Goal: Task Accomplishment & Management: Manage account settings

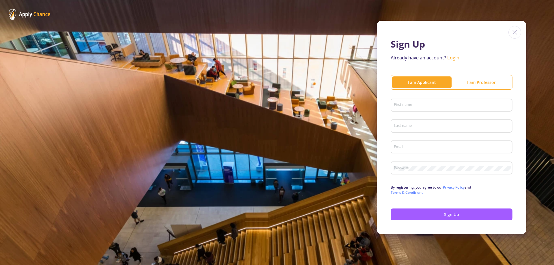
type input "[EMAIL_ADDRESS][DOMAIN_NAME]"
click at [438, 102] on div "First name" at bounding box center [451, 104] width 116 height 15
click at [423, 106] on input "First name" at bounding box center [452, 105] width 118 height 5
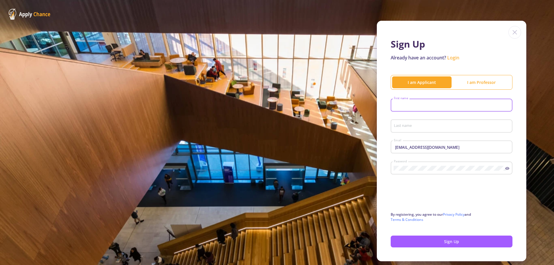
click at [449, 57] on link "Login" at bounding box center [453, 58] width 12 height 6
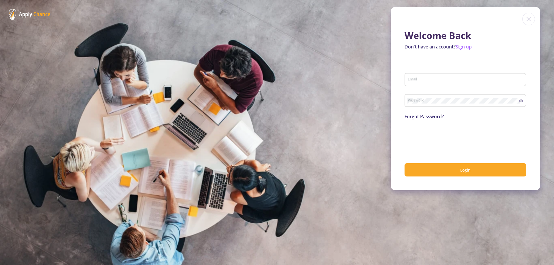
type input "[EMAIL_ADDRESS][DOMAIN_NAME]"
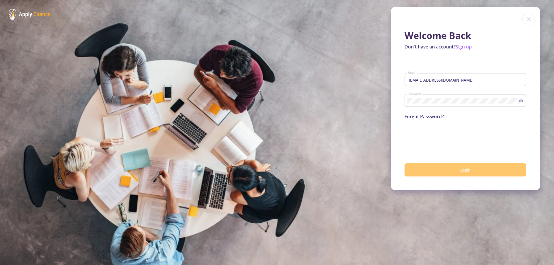
click at [471, 168] on button "Login" at bounding box center [465, 170] width 122 height 14
click at [447, 79] on input "[EMAIL_ADDRESS][DOMAIN_NAME]" at bounding box center [466, 79] width 118 height 5
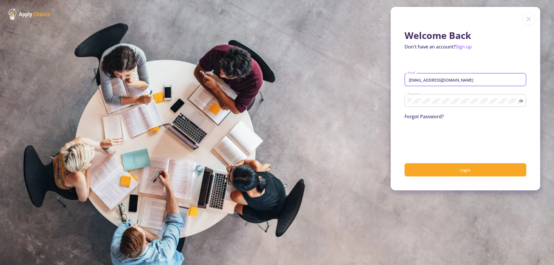
click at [521, 101] on circle at bounding box center [520, 100] width 1 height 1
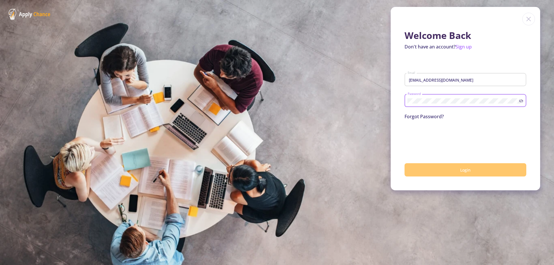
click at [494, 166] on button "Login" at bounding box center [465, 170] width 122 height 14
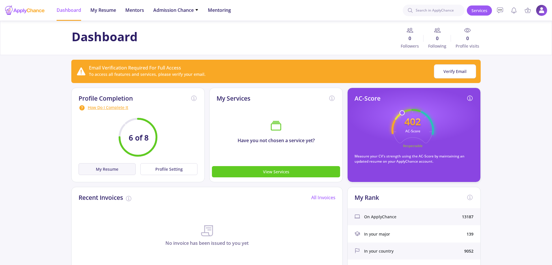
click at [125, 170] on button "My Resume" at bounding box center [106, 169] width 57 height 12
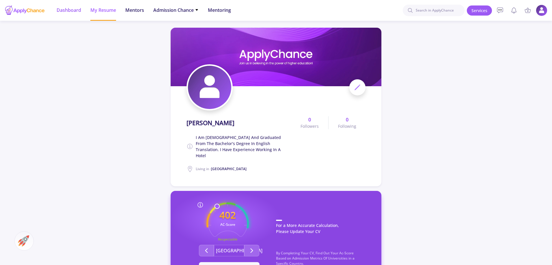
click at [66, 13] on span "Dashboard" at bounding box center [69, 10] width 25 height 7
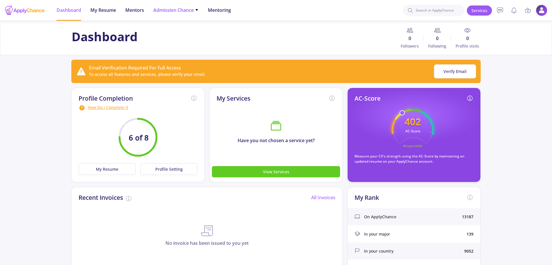
click at [158, 10] on span "Admission Chance" at bounding box center [175, 10] width 45 height 7
click at [466, 77] on button "Verify Email" at bounding box center [455, 71] width 42 height 14
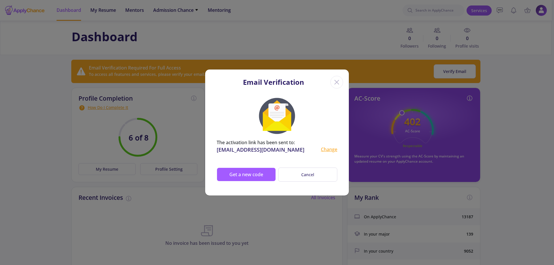
click at [330, 151] on div "Change" at bounding box center [329, 150] width 16 height 8
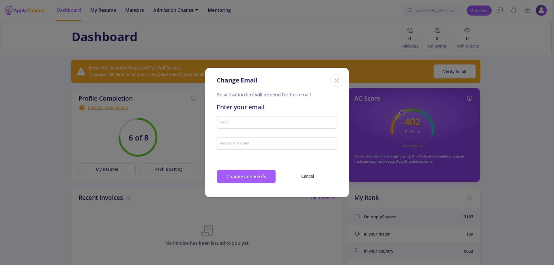
click at [276, 124] on input "Email" at bounding box center [278, 122] width 117 height 5
type input "[EMAIL_ADDRESS][DOMAIN_NAME]"
click at [262, 119] on div "[EMAIL_ADDRESS][DOMAIN_NAME] Email" at bounding box center [277, 121] width 115 height 15
click at [268, 142] on input "Repeat the email" at bounding box center [278, 143] width 117 height 5
paste input "[EMAIL_ADDRESS][DOMAIN_NAME]"
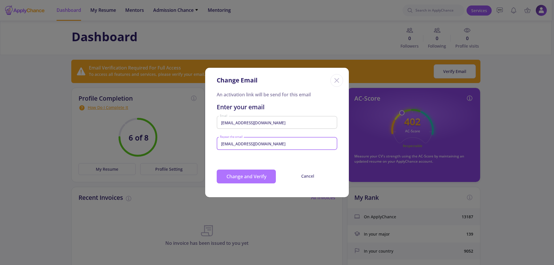
type input "[EMAIL_ADDRESS][DOMAIN_NAME]"
click at [256, 178] on button "Change and Verify" at bounding box center [246, 177] width 59 height 14
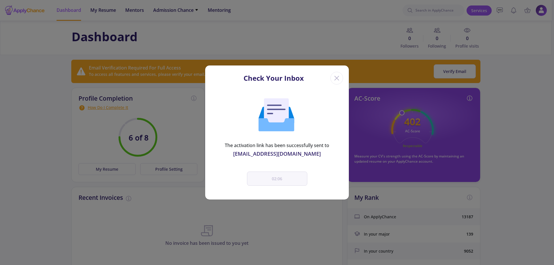
drag, startPoint x: 331, startPoint y: 87, endPoint x: 335, endPoint y: 70, distance: 17.7
click at [331, 86] on div "Check Your Inbox" at bounding box center [277, 76] width 144 height 23
click at [335, 70] on div "Check Your Inbox" at bounding box center [277, 76] width 144 height 23
click at [336, 84] on div "Close" at bounding box center [336, 78] width 13 height 13
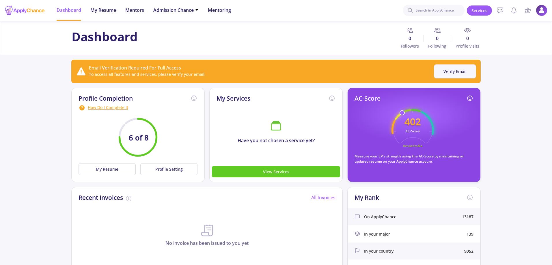
click at [463, 72] on button "Verify Email" at bounding box center [455, 71] width 42 height 14
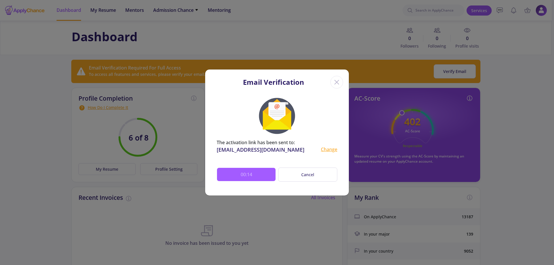
click at [325, 149] on div "Change" at bounding box center [329, 150] width 16 height 8
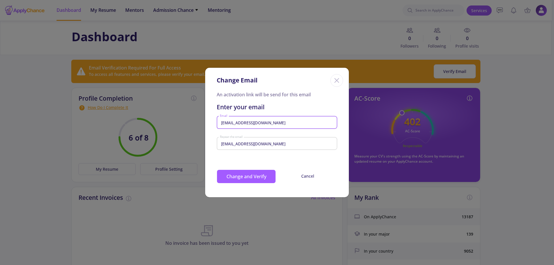
click at [258, 125] on input "[EMAIL_ADDRESS][DOMAIN_NAME]" at bounding box center [278, 122] width 117 height 5
drag, startPoint x: 255, startPoint y: 122, endPoint x: 252, endPoint y: 120, distance: 3.6
click at [252, 120] on input "[EMAIL_ADDRESS][DOMAIN_NAME]" at bounding box center [278, 122] width 117 height 5
drag, startPoint x: 269, startPoint y: 122, endPoint x: 264, endPoint y: 122, distance: 4.3
click at [264, 122] on input "[EMAIL_ADDRESS][DOMAIN_NAME]" at bounding box center [278, 122] width 117 height 5
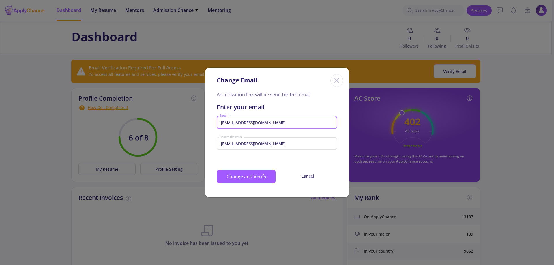
click at [267, 122] on input "[EMAIL_ADDRESS][DOMAIN_NAME]" at bounding box center [278, 122] width 117 height 5
drag, startPoint x: 269, startPoint y: 122, endPoint x: 259, endPoint y: 122, distance: 9.8
click at [259, 122] on input "[EMAIL_ADDRESS][DOMAIN_NAME]" at bounding box center [278, 122] width 117 height 5
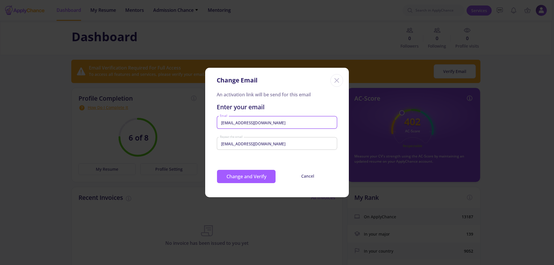
drag, startPoint x: 294, startPoint y: 121, endPoint x: 292, endPoint y: 123, distance: 3.1
click at [294, 121] on input "[EMAIL_ADDRESS][DOMAIN_NAME]" at bounding box center [278, 122] width 117 height 5
type input "[EMAIL_ADDRESS][DOMAIN_NAME]"
click at [277, 145] on input "[EMAIL_ADDRESS][DOMAIN_NAME]" at bounding box center [278, 143] width 117 height 5
click at [278, 145] on input "[EMAIL_ADDRESS][DOMAIN_NAME]" at bounding box center [278, 143] width 117 height 5
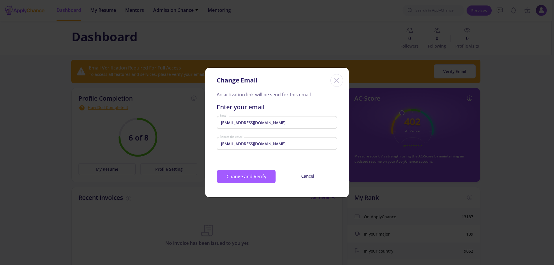
click at [278, 145] on input "[EMAIL_ADDRESS][DOMAIN_NAME]" at bounding box center [278, 143] width 117 height 5
drag, startPoint x: 279, startPoint y: 145, endPoint x: 229, endPoint y: 142, distance: 50.2
click at [229, 142] on input "[EMAIL_ADDRESS][DOMAIN_NAME]" at bounding box center [278, 143] width 117 height 5
click at [249, 144] on input "[EMAIL_ADDRESS][DOMAIN_NAME]" at bounding box center [278, 143] width 117 height 5
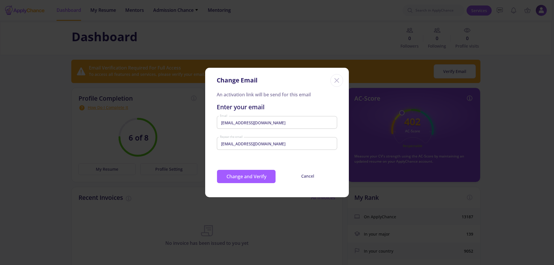
click at [249, 144] on input "[EMAIL_ADDRESS][DOMAIN_NAME]" at bounding box center [278, 143] width 117 height 5
click at [277, 144] on input "[EMAIL_ADDRESS][DOMAIN_NAME]" at bounding box center [278, 143] width 117 height 5
drag, startPoint x: 283, startPoint y: 148, endPoint x: 234, endPoint y: 144, distance: 49.2
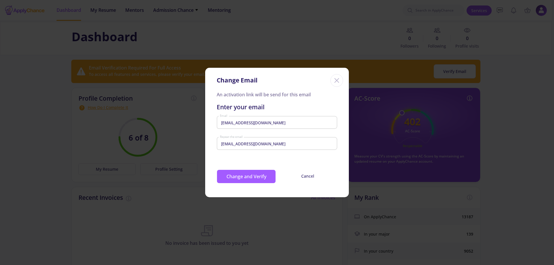
click at [234, 144] on div "[EMAIL_ADDRESS][DOMAIN_NAME] Repeat the email" at bounding box center [277, 142] width 115 height 15
click at [234, 144] on input "[EMAIL_ADDRESS][DOMAIN_NAME]" at bounding box center [278, 143] width 117 height 5
click at [276, 128] on div "[EMAIL_ADDRESS][DOMAIN_NAME] Email" at bounding box center [277, 121] width 115 height 15
click at [278, 121] on input "[EMAIL_ADDRESS][DOMAIN_NAME]" at bounding box center [278, 122] width 117 height 5
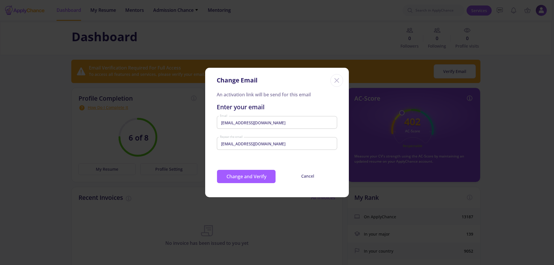
drag, startPoint x: 278, startPoint y: 121, endPoint x: 277, endPoint y: 148, distance: 27.1
click at [278, 121] on input "[EMAIL_ADDRESS][DOMAIN_NAME]" at bounding box center [278, 122] width 117 height 5
click at [278, 150] on div "[EMAIL_ADDRESS][DOMAIN_NAME] Repeat the email" at bounding box center [277, 142] width 115 height 15
click at [273, 142] on input "[EMAIL_ADDRESS][DOMAIN_NAME]" at bounding box center [278, 143] width 117 height 5
drag, startPoint x: 267, startPoint y: 143, endPoint x: 261, endPoint y: 156, distance: 13.8
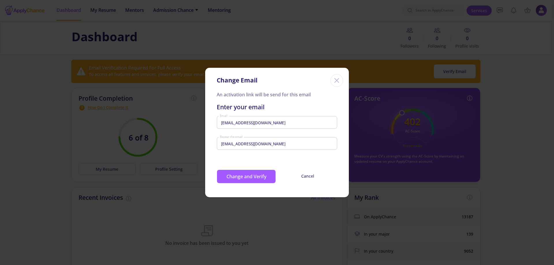
click at [267, 143] on input "[EMAIL_ADDRESS][DOMAIN_NAME]" at bounding box center [278, 143] width 117 height 5
drag, startPoint x: 310, startPoint y: 176, endPoint x: 258, endPoint y: 145, distance: 61.1
click at [291, 146] on div "An activation link will be send for this email Enter your email [EMAIL_ADDRESS]…" at bounding box center [277, 144] width 144 height 106
click at [249, 145] on input "[EMAIL_ADDRESS][DOMAIN_NAME]" at bounding box center [278, 143] width 117 height 5
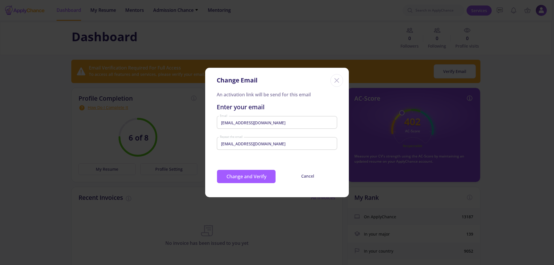
click at [249, 145] on input "[EMAIL_ADDRESS][DOMAIN_NAME]" at bounding box center [278, 143] width 117 height 5
click at [242, 144] on input "[EMAIL_ADDRESS][DOMAIN_NAME]" at bounding box center [278, 143] width 117 height 5
click at [244, 146] on input "[EMAIL_ADDRESS][DOMAIN_NAME]" at bounding box center [278, 143] width 117 height 5
click at [254, 144] on input "[EMAIL_ADDRESS][DOMAIN_NAME]" at bounding box center [278, 143] width 117 height 5
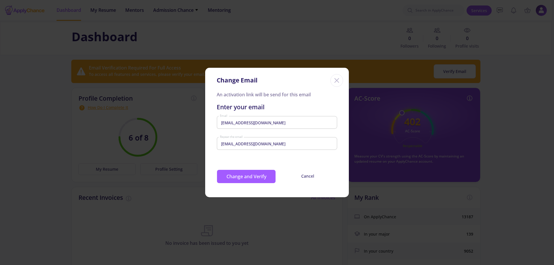
click at [254, 144] on input "[EMAIL_ADDRESS][DOMAIN_NAME]" at bounding box center [278, 143] width 117 height 5
drag, startPoint x: 278, startPoint y: 126, endPoint x: 282, endPoint y: 125, distance: 3.6
click at [279, 126] on div "[EMAIL_ADDRESS][DOMAIN_NAME] Email" at bounding box center [277, 121] width 115 height 15
click at [282, 124] on input "[EMAIL_ADDRESS][DOMAIN_NAME]" at bounding box center [278, 122] width 117 height 5
click at [279, 122] on input "[EMAIL_ADDRESS][DOMAIN_NAME]" at bounding box center [278, 122] width 117 height 5
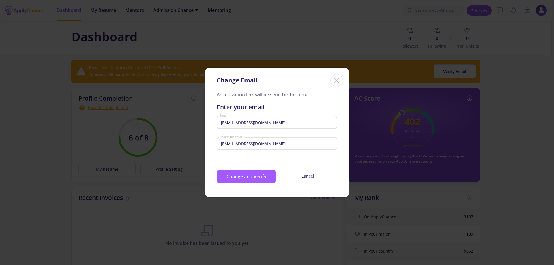
click at [279, 123] on input "[EMAIL_ADDRESS][DOMAIN_NAME]" at bounding box center [278, 122] width 117 height 5
click at [273, 143] on input "[EMAIL_ADDRESS][DOMAIN_NAME]" at bounding box center [278, 143] width 117 height 5
click at [273, 146] on input "[EMAIL_ADDRESS][DOMAIN_NAME]" at bounding box center [278, 143] width 117 height 5
click at [251, 172] on button "Change and Verify" at bounding box center [246, 177] width 59 height 14
click at [312, 175] on button "Cancel" at bounding box center [307, 176] width 59 height 13
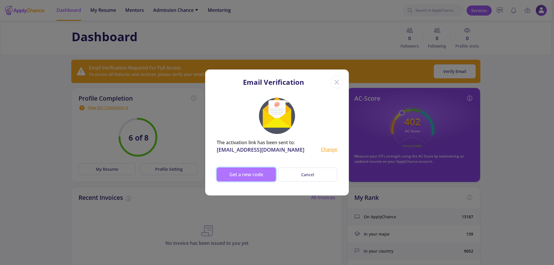
click at [232, 181] on button "Get a new code" at bounding box center [246, 175] width 59 height 14
click at [325, 150] on div "Change" at bounding box center [329, 150] width 16 height 8
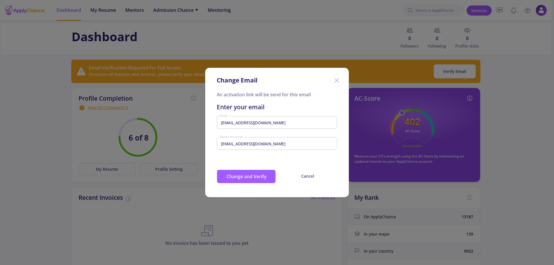
click at [273, 121] on input "[EMAIL_ADDRESS][DOMAIN_NAME]" at bounding box center [278, 122] width 117 height 5
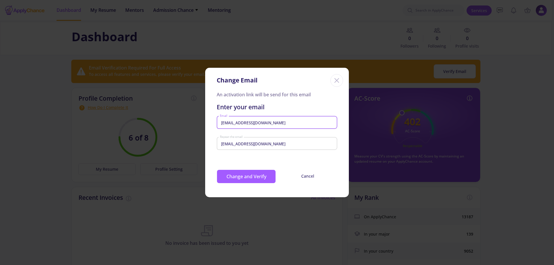
click at [275, 142] on input "[EMAIL_ADDRESS][DOMAIN_NAME]" at bounding box center [278, 143] width 117 height 5
drag, startPoint x: 277, startPoint y: 144, endPoint x: 224, endPoint y: 151, distance: 53.5
click at [224, 151] on div "[EMAIL_ADDRESS][DOMAIN_NAME] Repeat the email" at bounding box center [277, 145] width 121 height 19
click at [277, 143] on input "[EMAIL_ADDRESS][DOMAIN_NAME]" at bounding box center [278, 143] width 117 height 5
click at [285, 121] on input "[EMAIL_ADDRESS][DOMAIN_NAME]" at bounding box center [278, 122] width 117 height 5
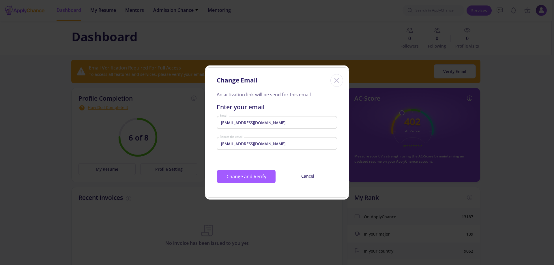
click at [337, 78] on icon "Close" at bounding box center [336, 80] width 9 height 9
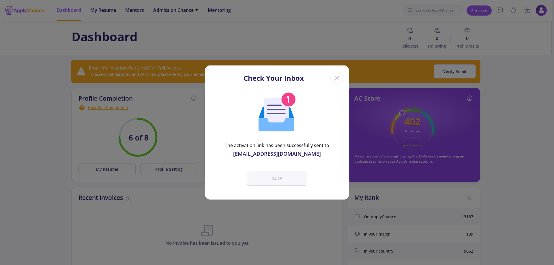
click at [336, 82] on icon "Close" at bounding box center [336, 78] width 9 height 9
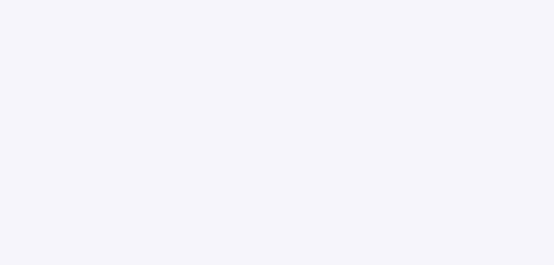
click at [531, 77] on section at bounding box center [277, 132] width 554 height 265
